Goal: Task Accomplishment & Management: Manage account settings

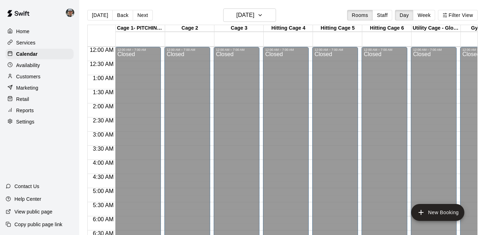
scroll to position [401, 0]
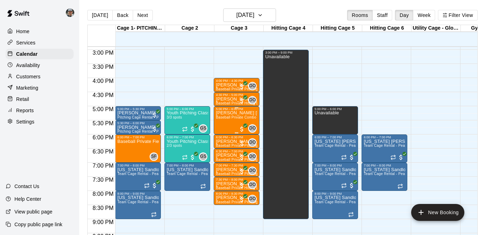
scroll to position [421, 0]
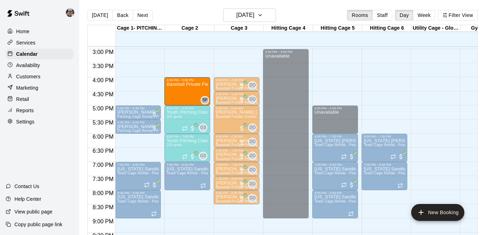
drag, startPoint x: 141, startPoint y: 143, endPoint x: 188, endPoint y: 89, distance: 72.2
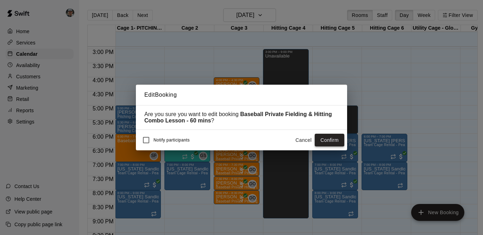
click at [324, 138] on button "Confirm" at bounding box center [330, 140] width 30 height 13
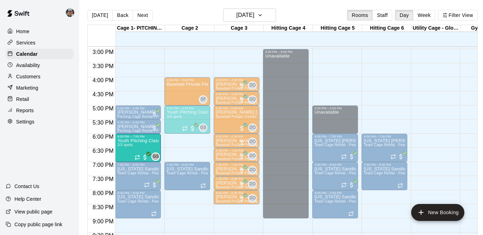
drag, startPoint x: 193, startPoint y: 148, endPoint x: 158, endPoint y: 150, distance: 35.3
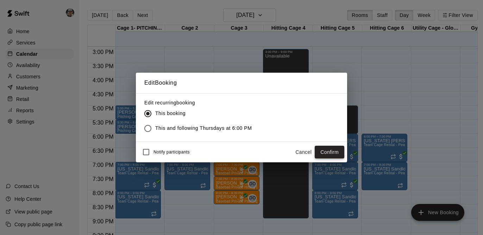
click at [325, 152] on button "Confirm" at bounding box center [330, 151] width 30 height 13
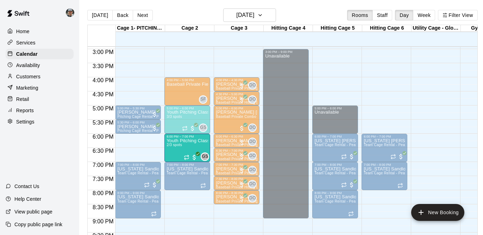
drag, startPoint x: 141, startPoint y: 147, endPoint x: 175, endPoint y: 148, distance: 34.2
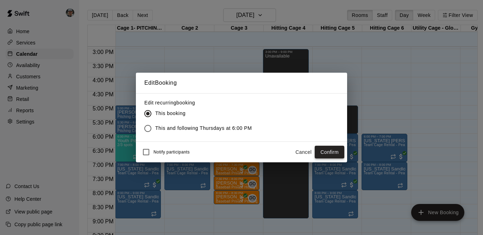
click at [325, 151] on button "Confirm" at bounding box center [330, 151] width 30 height 13
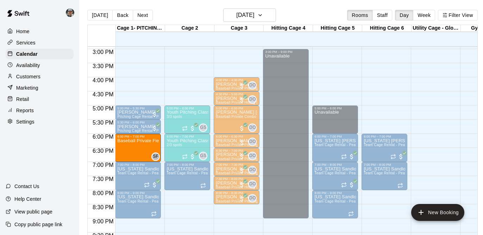
drag, startPoint x: 191, startPoint y: 89, endPoint x: 148, endPoint y: 147, distance: 71.8
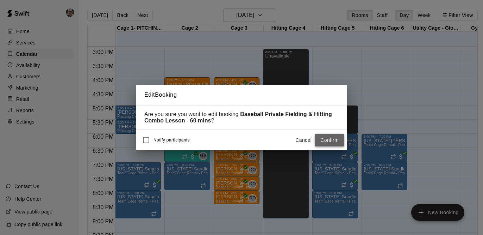
click at [324, 138] on button "Confirm" at bounding box center [330, 140] width 30 height 13
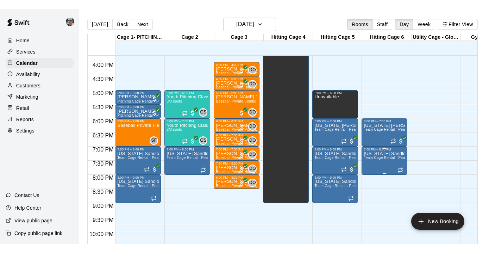
scroll to position [446, 0]
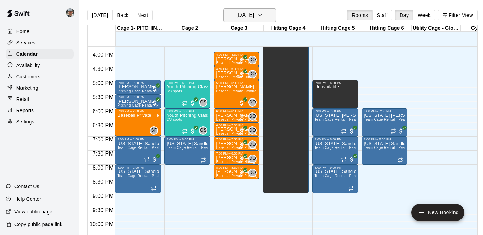
click at [263, 14] on icon "button" at bounding box center [260, 15] width 6 height 8
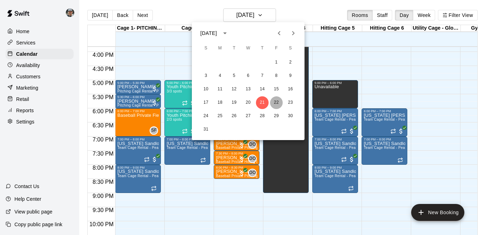
click at [276, 101] on button "22" at bounding box center [276, 102] width 13 height 13
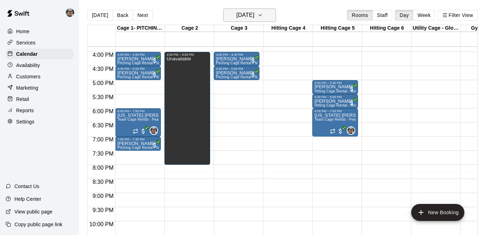
click at [272, 14] on button "[DATE]" at bounding box center [249, 14] width 53 height 13
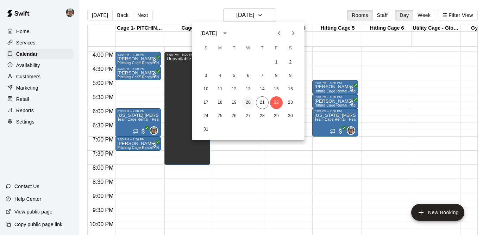
click at [248, 100] on button "20" at bounding box center [248, 102] width 13 height 13
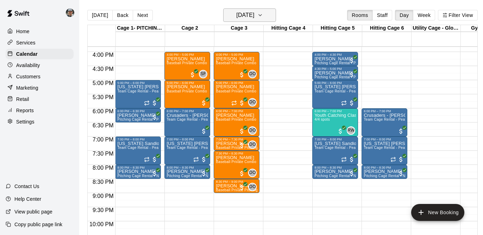
click at [263, 13] on icon "button" at bounding box center [260, 15] width 6 height 8
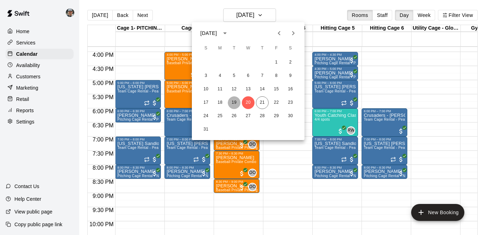
click at [232, 103] on button "19" at bounding box center [234, 102] width 13 height 13
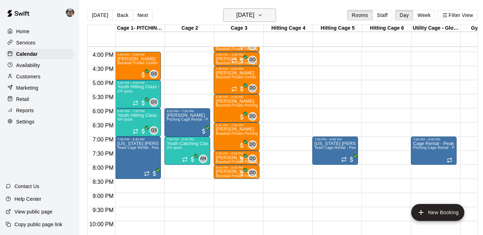
click at [273, 18] on button "[DATE]" at bounding box center [249, 14] width 53 height 13
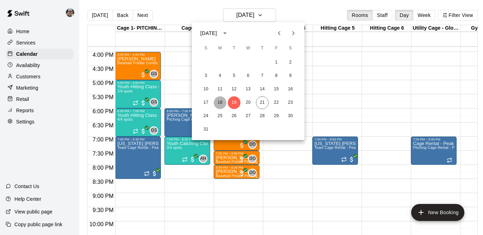
click at [223, 105] on button "18" at bounding box center [220, 102] width 13 height 13
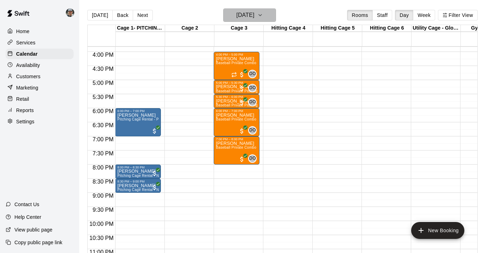
click at [268, 11] on button "[DATE]" at bounding box center [249, 14] width 53 height 13
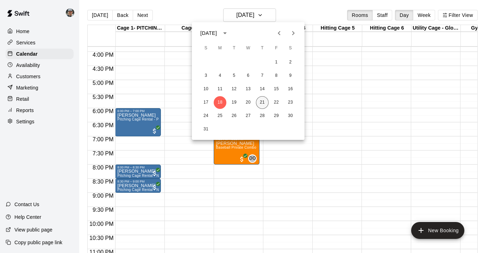
click at [260, 101] on button "21" at bounding box center [262, 102] width 13 height 13
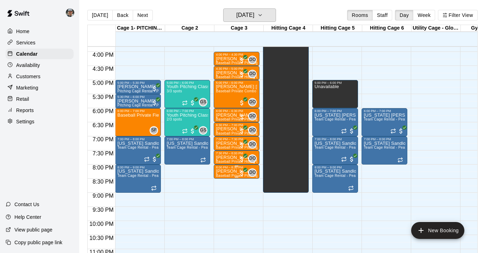
scroll to position [448, 0]
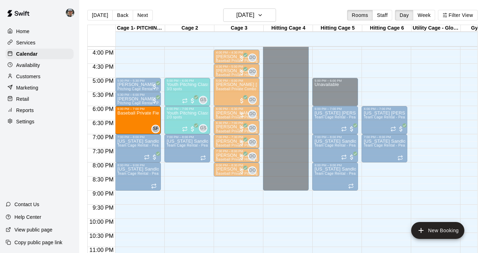
drag, startPoint x: 147, startPoint y: 116, endPoint x: 139, endPoint y: 117, distance: 8.1
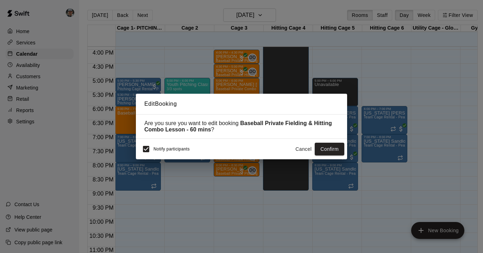
click at [305, 147] on button "Cancel" at bounding box center [303, 149] width 23 height 13
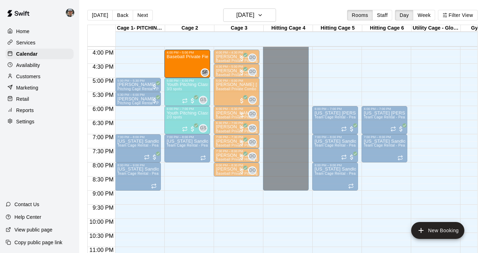
drag, startPoint x: 131, startPoint y: 126, endPoint x: 184, endPoint y: 73, distance: 74.2
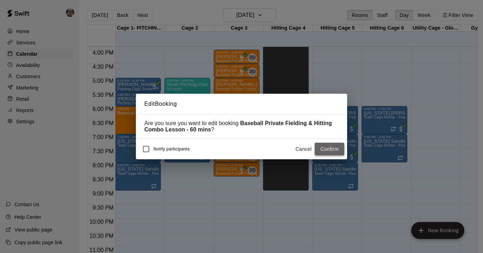
click at [322, 148] on button "Confirm" at bounding box center [330, 149] width 30 height 13
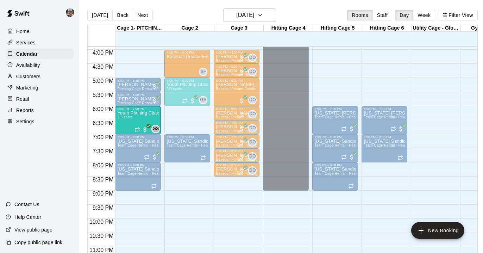
drag, startPoint x: 192, startPoint y: 119, endPoint x: 150, endPoint y: 119, distance: 42.3
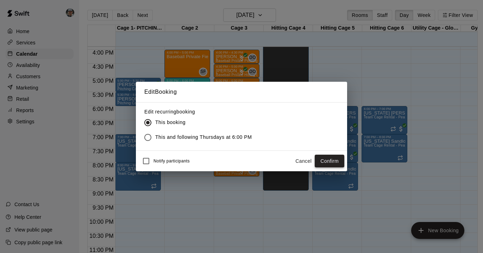
click at [334, 161] on button "Confirm" at bounding box center [330, 161] width 30 height 13
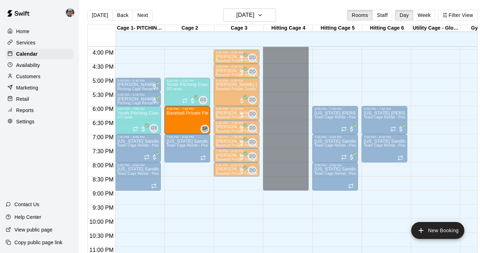
drag, startPoint x: 192, startPoint y: 58, endPoint x: 186, endPoint y: 119, distance: 60.5
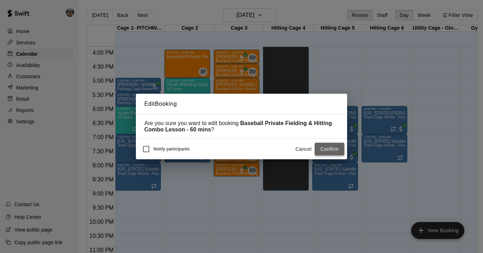
click at [325, 152] on button "Confirm" at bounding box center [330, 149] width 30 height 13
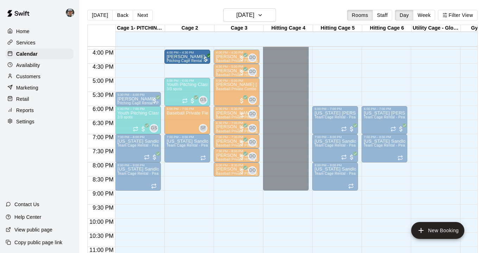
drag, startPoint x: 143, startPoint y: 85, endPoint x: 179, endPoint y: 62, distance: 42.0
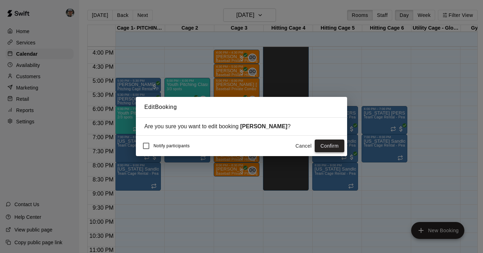
click at [333, 144] on button "Confirm" at bounding box center [330, 145] width 30 height 13
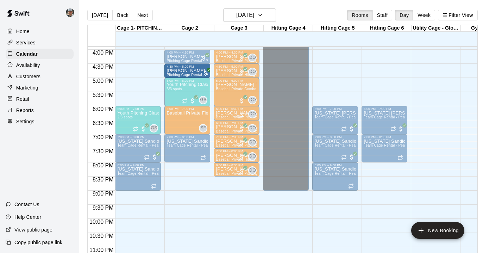
drag, startPoint x: 137, startPoint y: 97, endPoint x: 183, endPoint y: 71, distance: 53.2
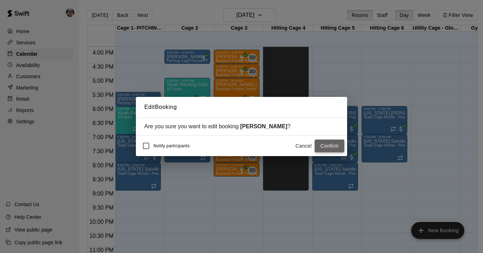
click at [324, 147] on button "Confirm" at bounding box center [330, 145] width 30 height 13
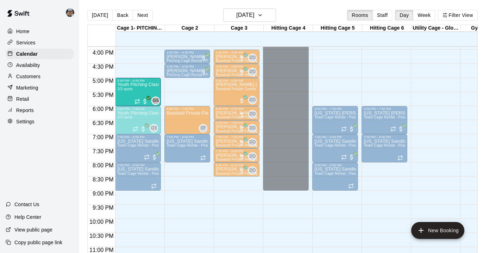
drag, startPoint x: 188, startPoint y: 93, endPoint x: 152, endPoint y: 95, distance: 36.0
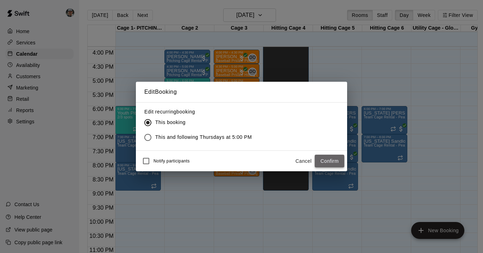
click at [324, 159] on button "Confirm" at bounding box center [330, 161] width 30 height 13
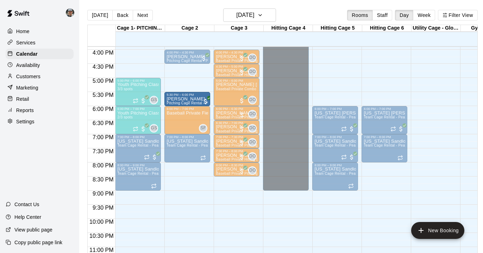
drag, startPoint x: 192, startPoint y: 70, endPoint x: 187, endPoint y: 100, distance: 30.8
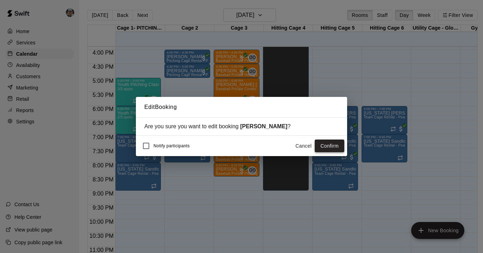
click at [329, 149] on button "Confirm" at bounding box center [330, 145] width 30 height 13
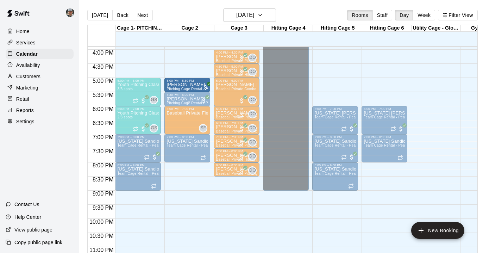
drag, startPoint x: 192, startPoint y: 55, endPoint x: 190, endPoint y: 83, distance: 28.6
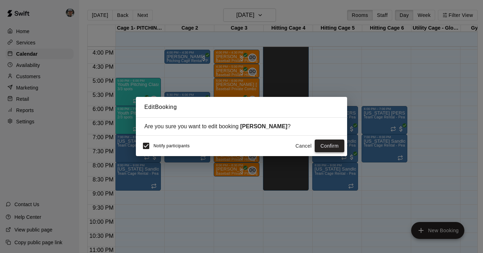
click at [325, 147] on button "Confirm" at bounding box center [330, 145] width 30 height 13
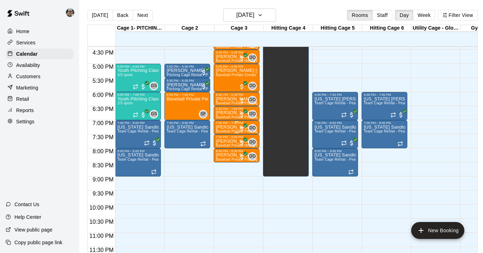
scroll to position [462, 0]
